Goal: Information Seeking & Learning: Learn about a topic

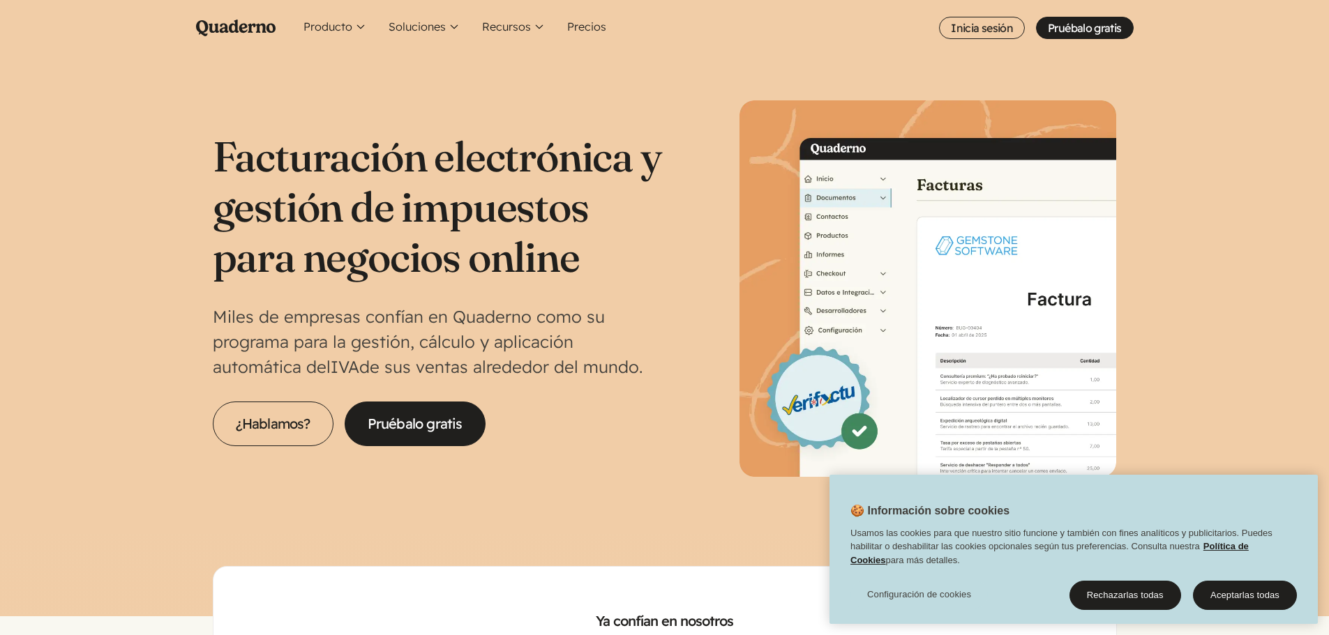
click at [326, 171] on h1 "Facturación electrónica y gestión de impuestos para negocios online" at bounding box center [439, 206] width 452 height 151
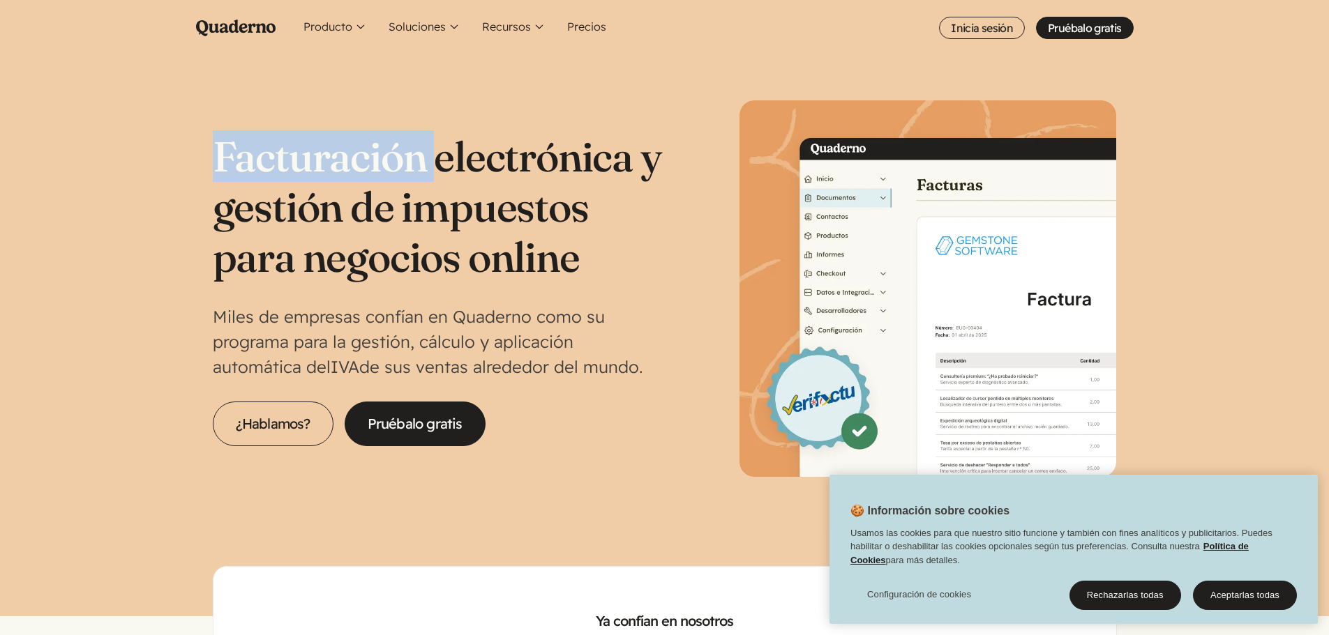
click at [326, 171] on h1 "Facturación electrónica y gestión de impuestos para negocios online" at bounding box center [439, 206] width 452 height 151
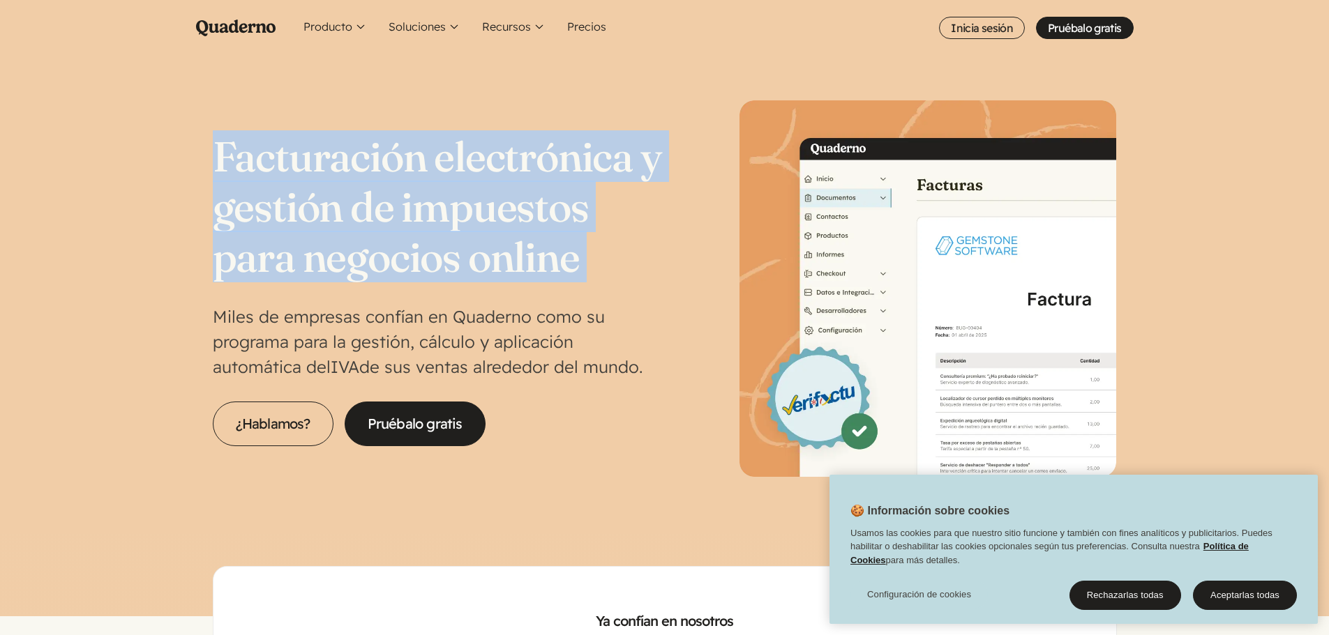
click at [326, 171] on h1 "Facturación electrónica y gestión de impuestos para negocios online" at bounding box center [439, 206] width 452 height 151
click at [343, 25] on button "Producto" at bounding box center [335, 28] width 74 height 56
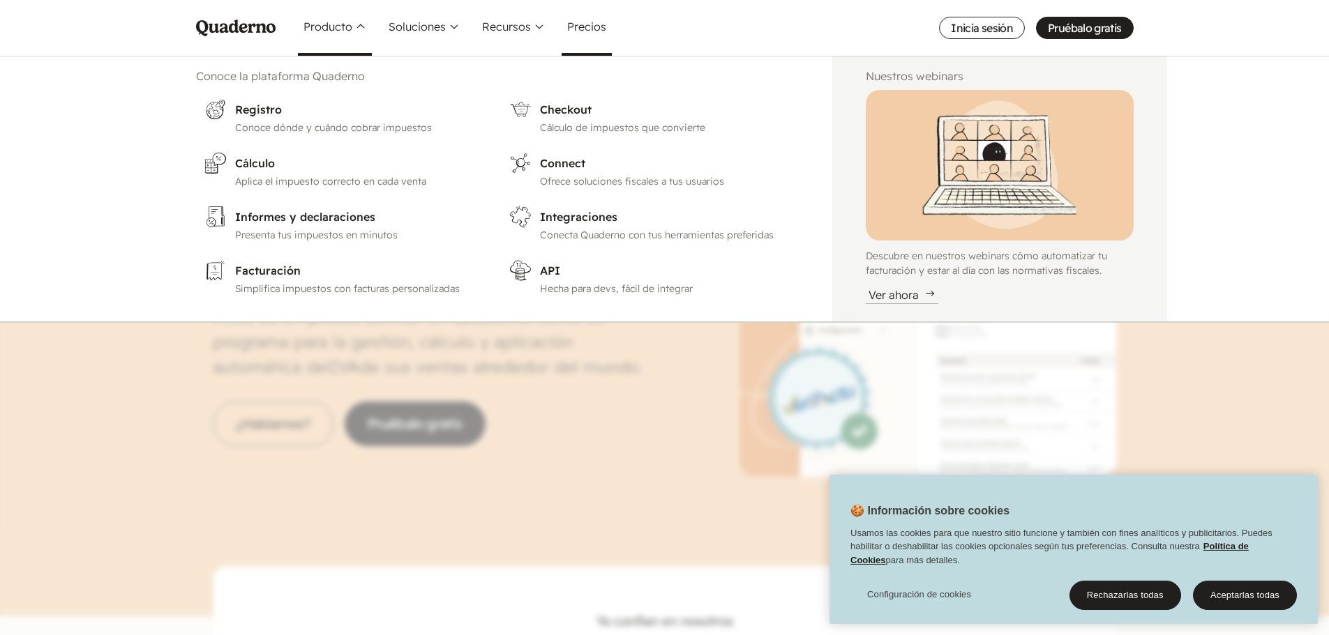
click at [585, 37] on link "Precios" at bounding box center [586, 28] width 50 height 56
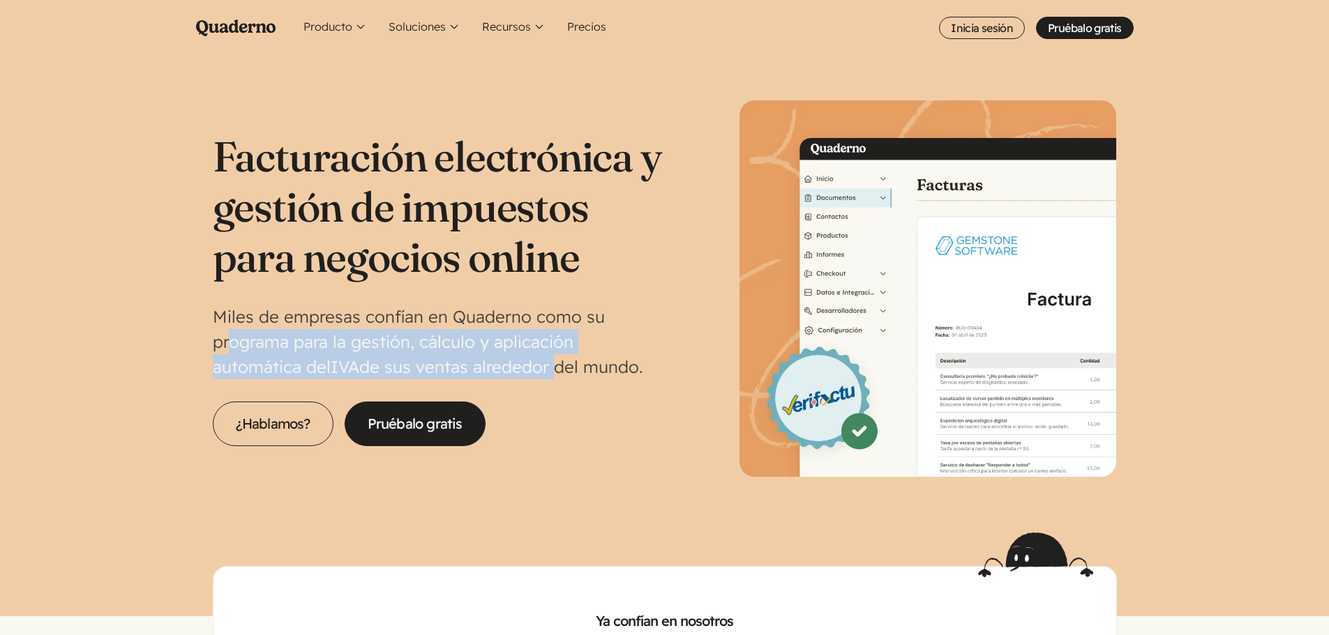
drag, startPoint x: 228, startPoint y: 337, endPoint x: 458, endPoint y: 356, distance: 231.0
click at [458, 356] on p "Miles de empresas confían en Quaderno como su programa para la gestión, cálculo…" at bounding box center [439, 341] width 452 height 75
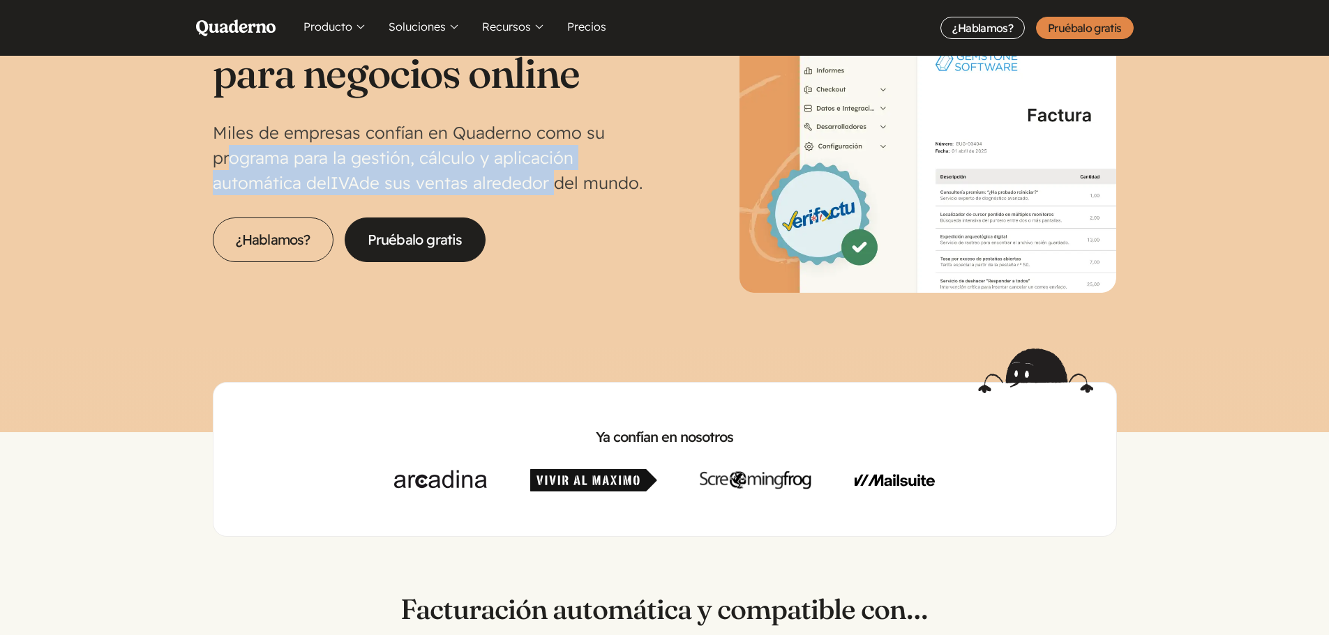
scroll to position [279, 0]
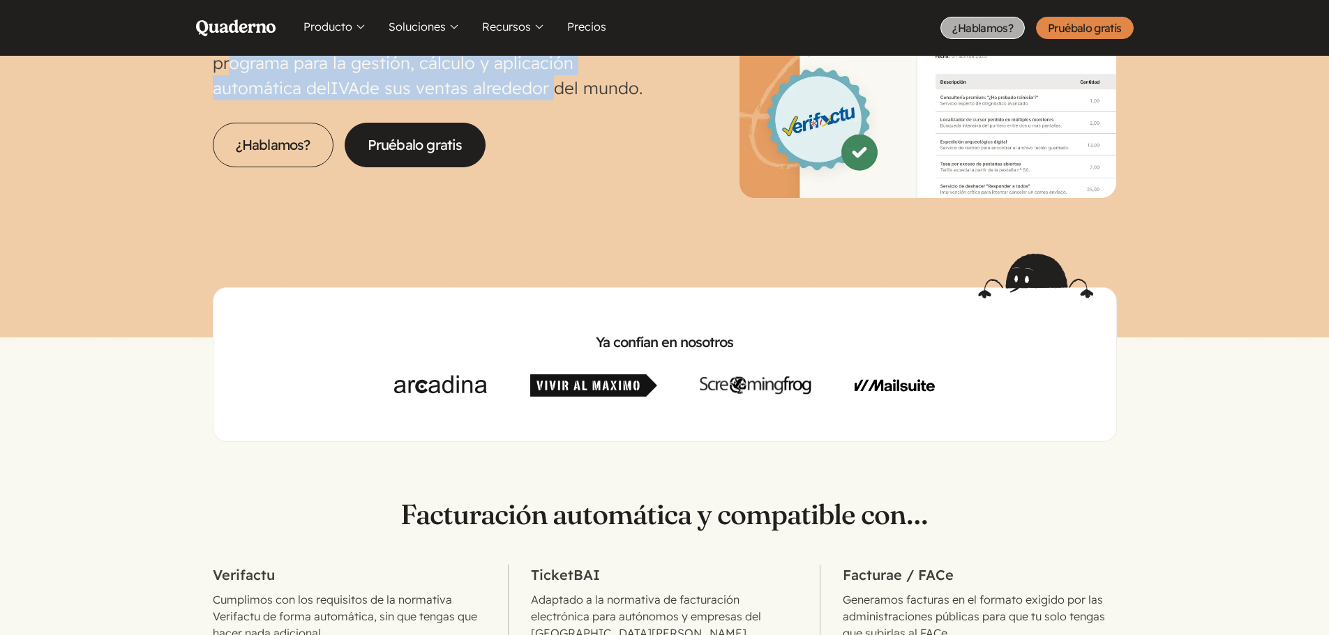
click at [988, 33] on link "¿Hablamos?" at bounding box center [982, 28] width 84 height 22
